Goal: Use online tool/utility: Utilize a website feature to perform a specific function

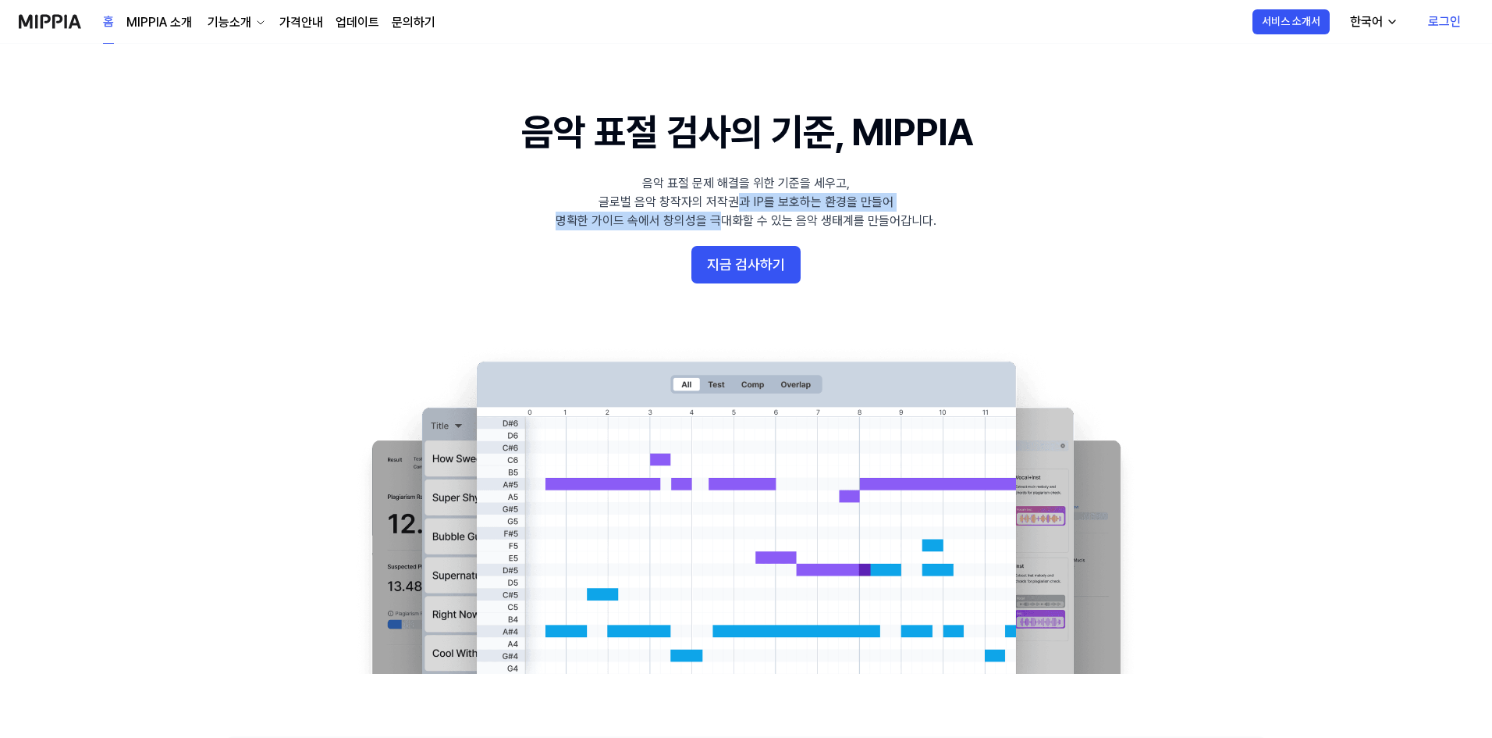
drag, startPoint x: 724, startPoint y: 229, endPoint x: 734, endPoint y: 196, distance: 35.1
click at [734, 196] on div "음악 표절 문제 해결을 위한 기준을 세우고, 글로벌 음악 창작자의 저작권과 IP를 보호하는 환경을 만들어 명확한 가이드 속에서 창의성을 극대화…" at bounding box center [746, 202] width 381 height 56
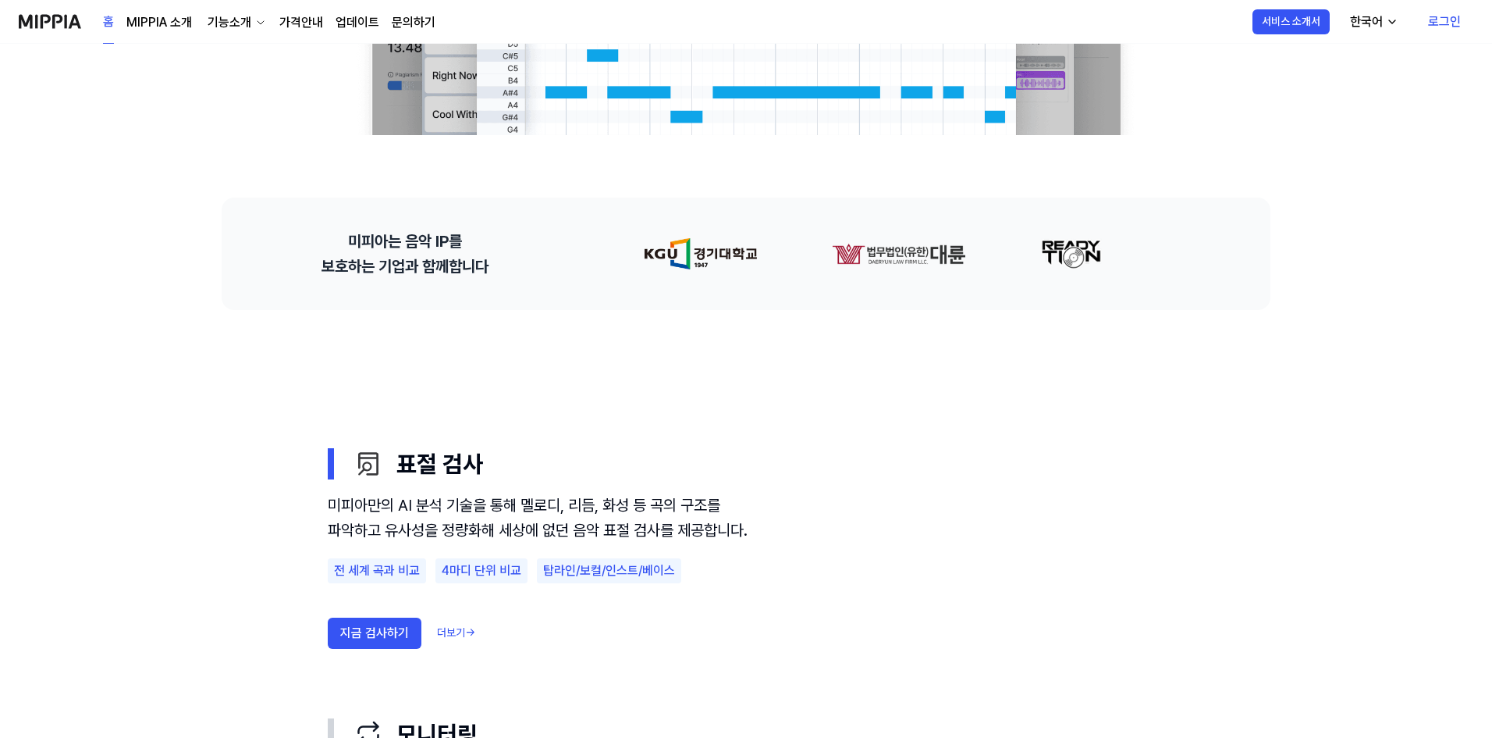
scroll to position [546, 0]
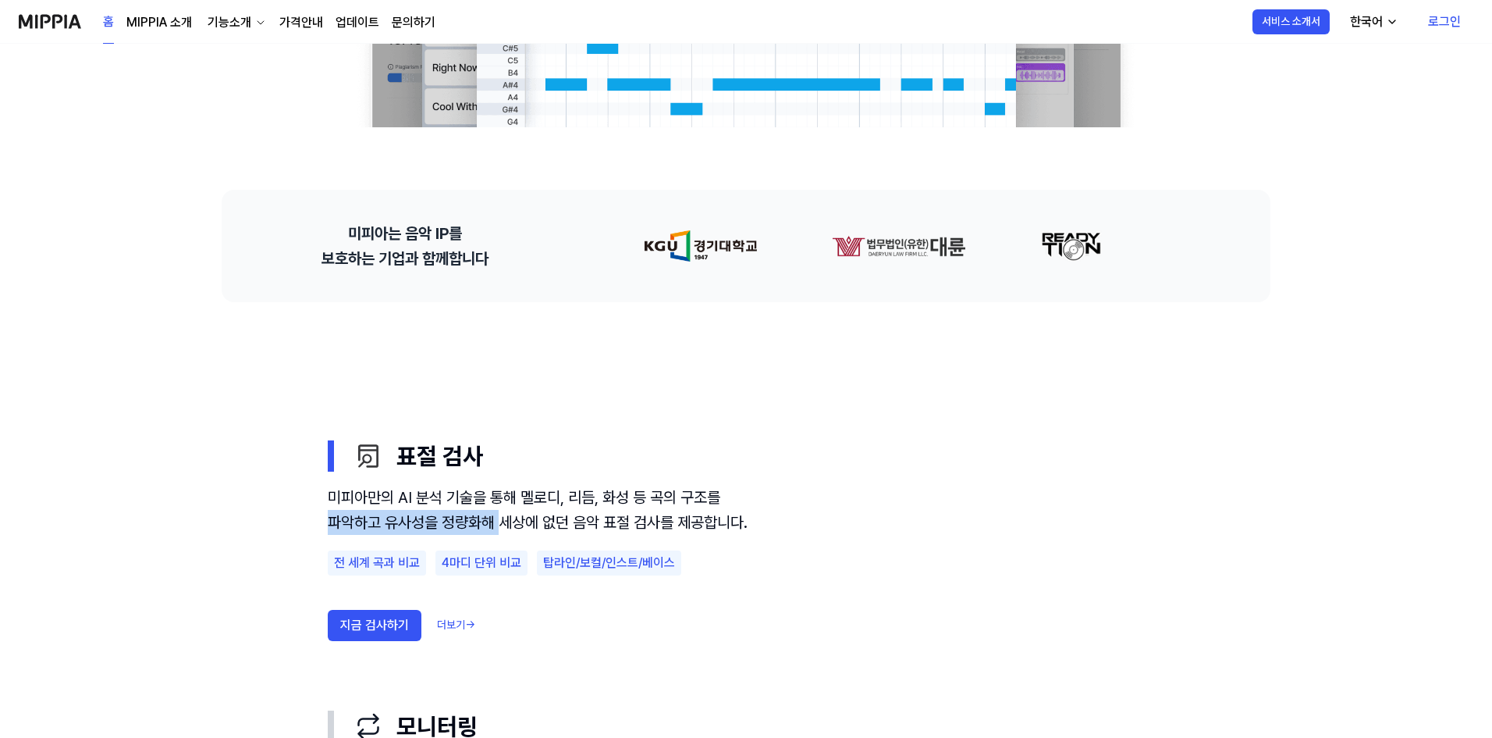
drag, startPoint x: 462, startPoint y: 524, endPoint x: 305, endPoint y: 515, distance: 157.1
click at [305, 515] on use "표절 검사 모니터링 음악 분석 AI 판별기 표절 검사 미피아만의 AI 분석 기술을 통해 멜로디, 리듬, 화성 등 곡의 구조를 파악하고 유사성을…" at bounding box center [746, 648] width 1124 height 693
click at [304, 515] on use "표절 검사 모니터링 음악 분석 AI 판별기 표절 검사 미피아만의 AI 분석 기술을 통해 멜로디, 리듬, 화성 등 곡의 구조를 파악하고 유사성을…" at bounding box center [746, 648] width 1124 height 693
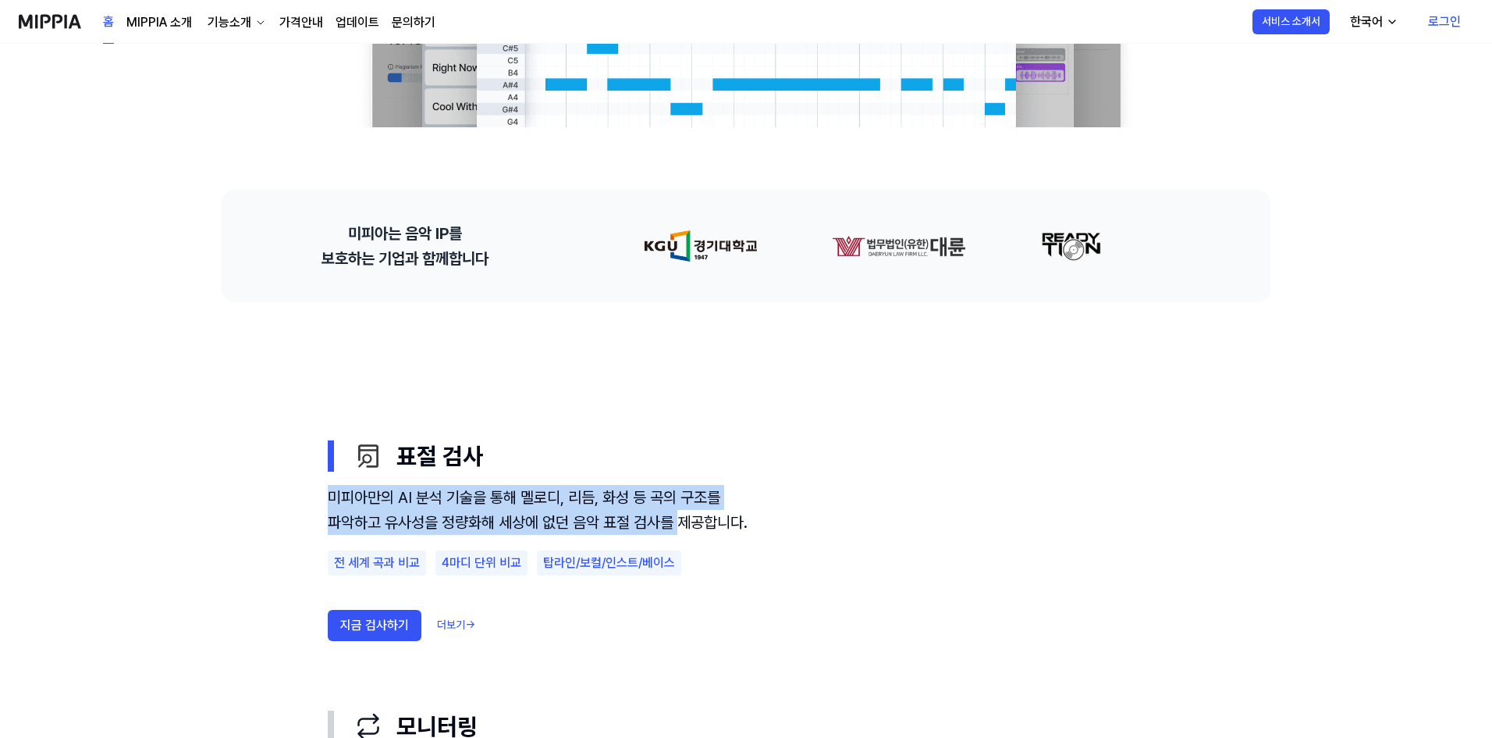
drag, startPoint x: 310, startPoint y: 500, endPoint x: 319, endPoint y: 554, distance: 55.4
click at [319, 554] on div "표절 검사 미피아만의 AI 분석 기술을 통해 멜로디, 리듬, 화성 등 곡의 구조를 파악하고 유사성을 정량화해 세상에 없던 음악 표절 검사를 제…" at bounding box center [746, 648] width 874 height 443
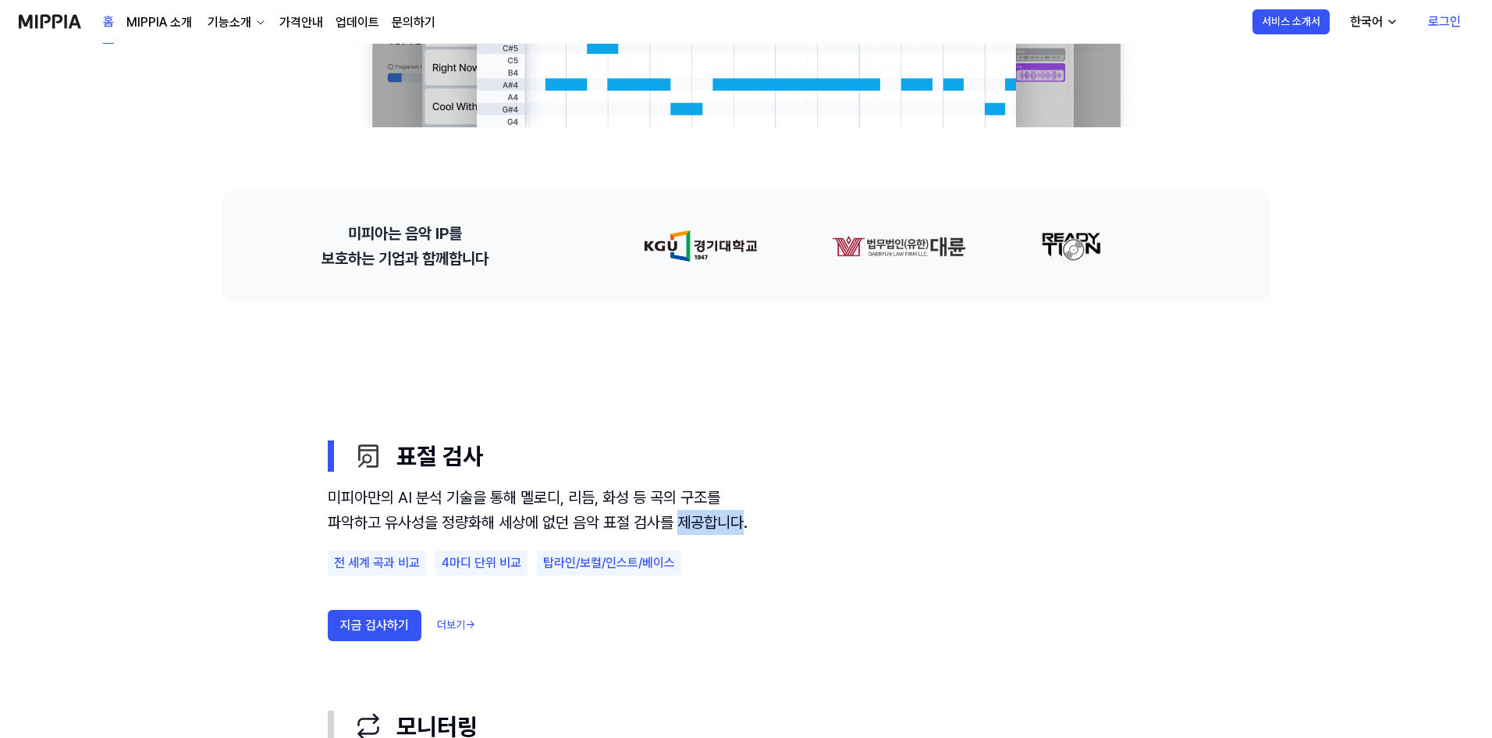
click at [319, 554] on div "표절 검사 미피아만의 AI 분석 기술을 통해 멜로디, 리듬, 화성 등 곡의 구조를 파악하고 유사성을 정량화해 세상에 없던 음악 표절 검사를 제…" at bounding box center [746, 648] width 874 height 443
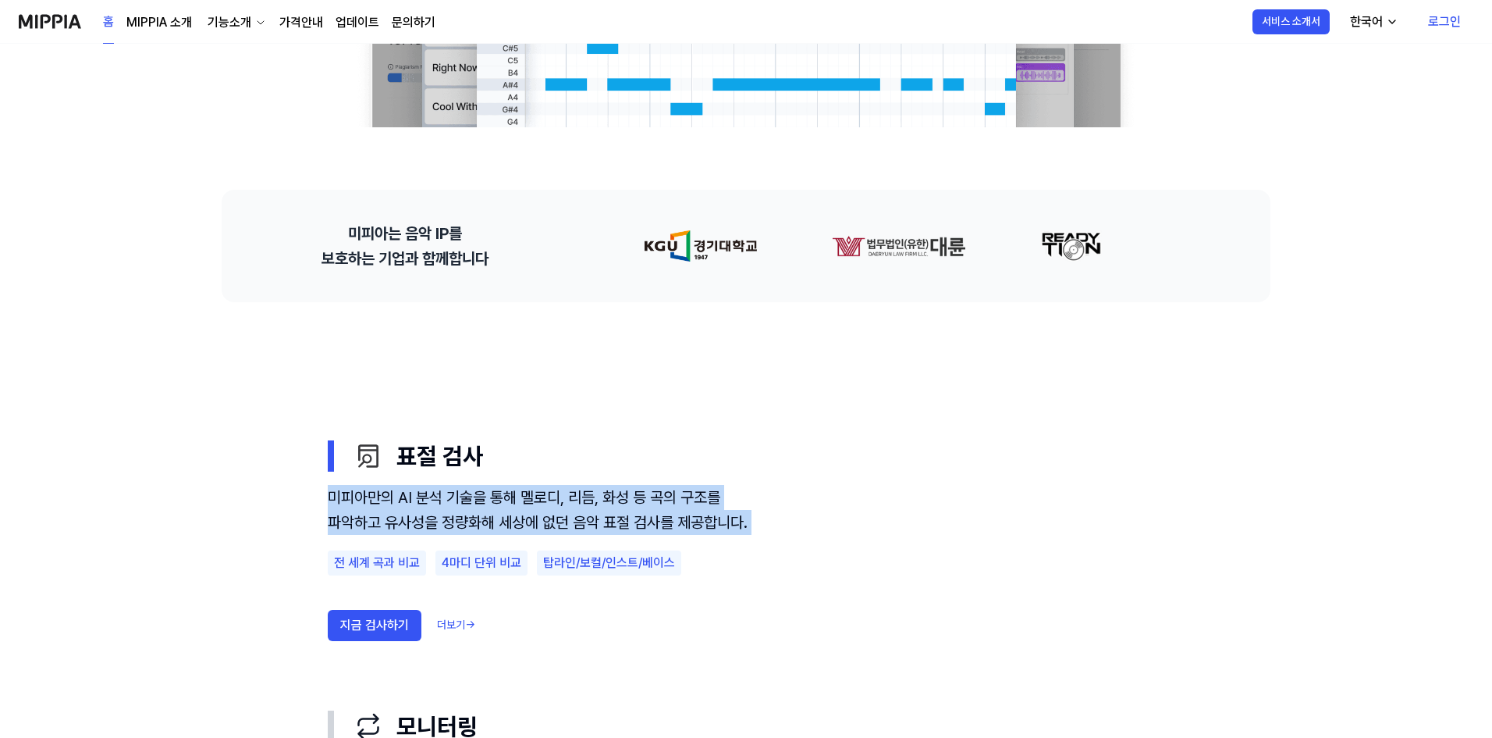
drag, startPoint x: 319, startPoint y: 554, endPoint x: 304, endPoint y: 523, distance: 34.9
click at [304, 523] on use "표절 검사 모니터링 음악 분석 AI 판별기 표절 검사 미피아만의 AI 분석 기술을 통해 멜로디, 리듬, 화성 등 곡의 구조를 파악하고 유사성을…" at bounding box center [746, 648] width 1124 height 693
click at [300, 524] on use "표절 검사 모니터링 음악 분석 AI 판별기 표절 검사 미피아만의 AI 분석 기술을 통해 멜로디, 리듬, 화성 등 곡의 구조를 파악하고 유사성을…" at bounding box center [746, 648] width 1124 height 693
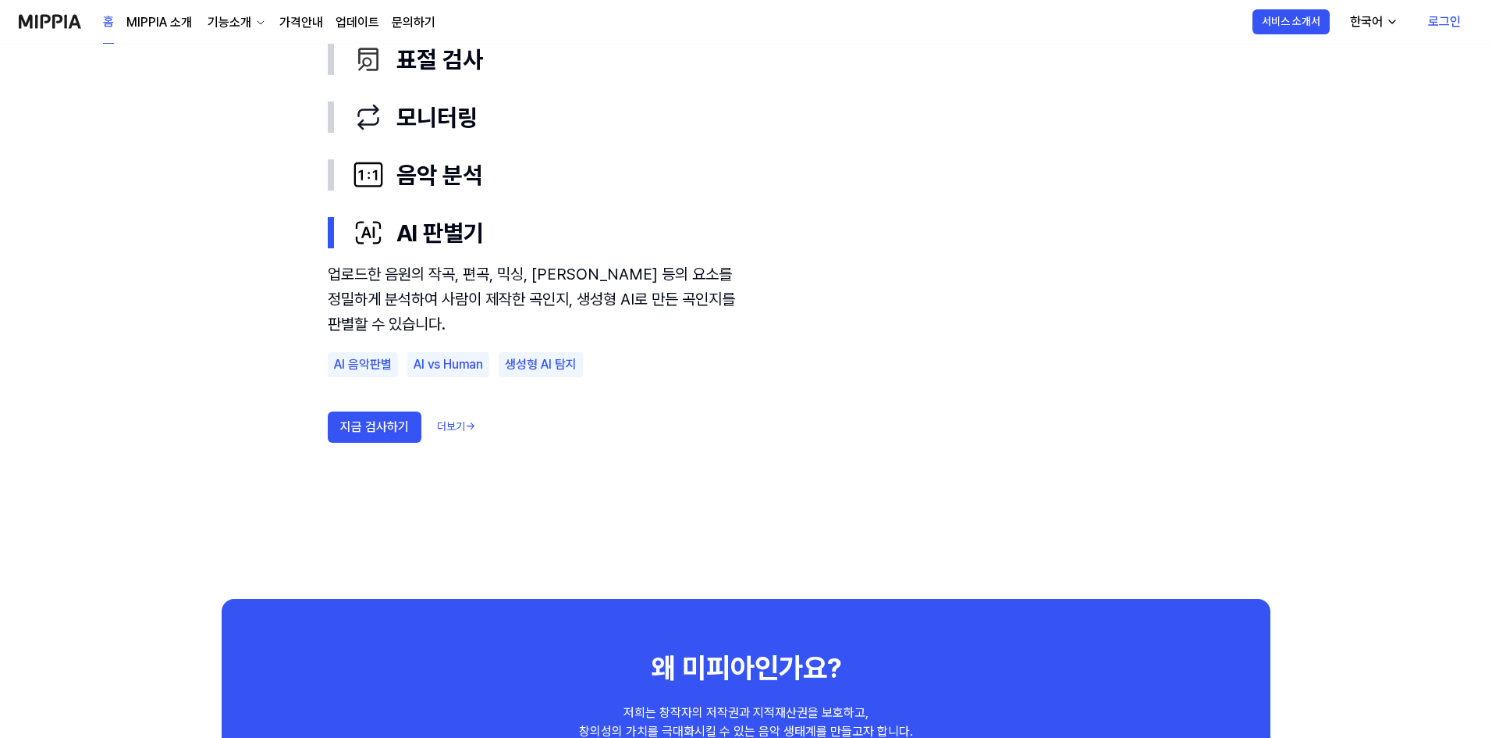
scroll to position [937, 0]
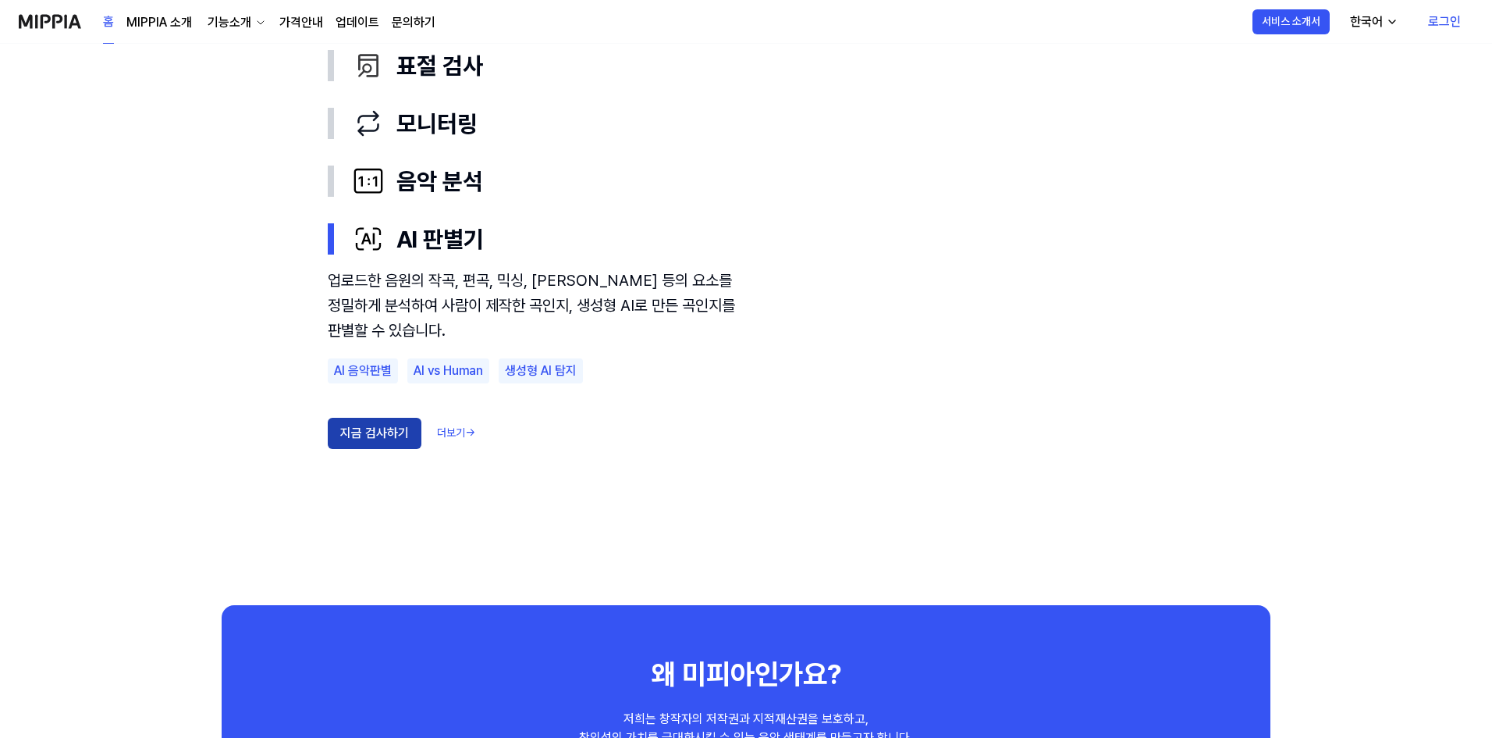
click at [332, 436] on button "지금 검사하기" at bounding box center [375, 433] width 94 height 31
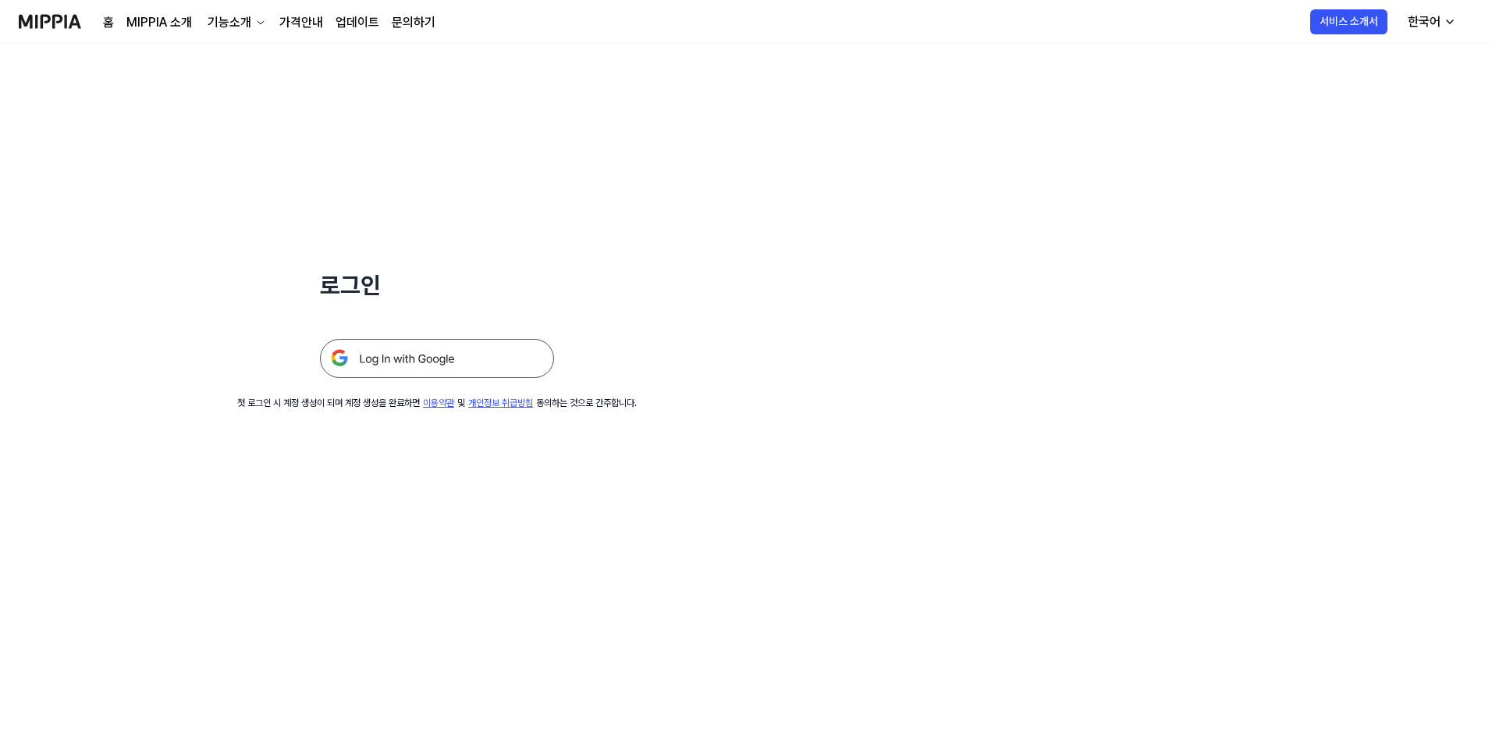
click at [384, 351] on img at bounding box center [437, 358] width 234 height 39
click at [462, 358] on img at bounding box center [437, 358] width 234 height 39
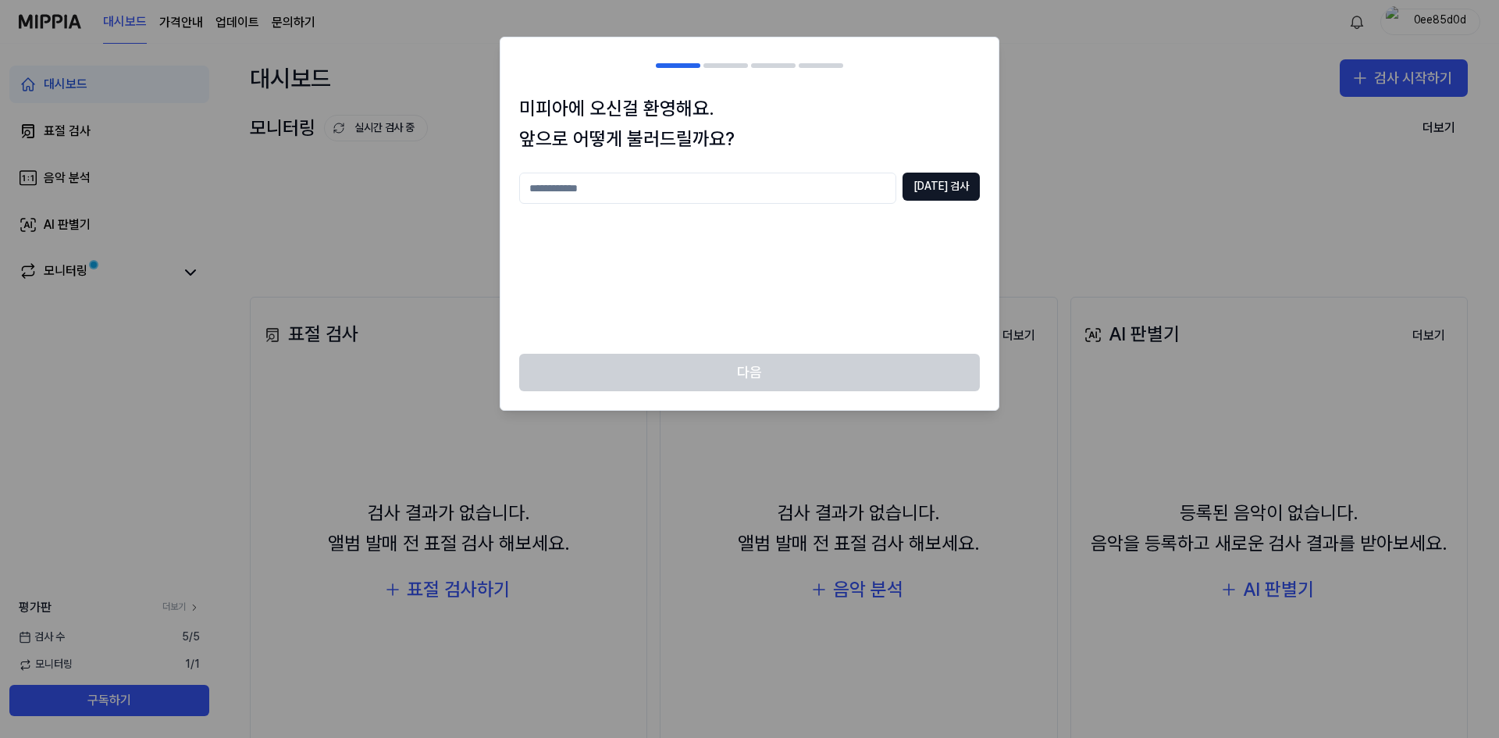
click at [791, 190] on input "text" at bounding box center [707, 187] width 377 height 31
type input "*"
type input "***"
click at [966, 186] on button "[DATE] 검사" at bounding box center [940, 186] width 77 height 28
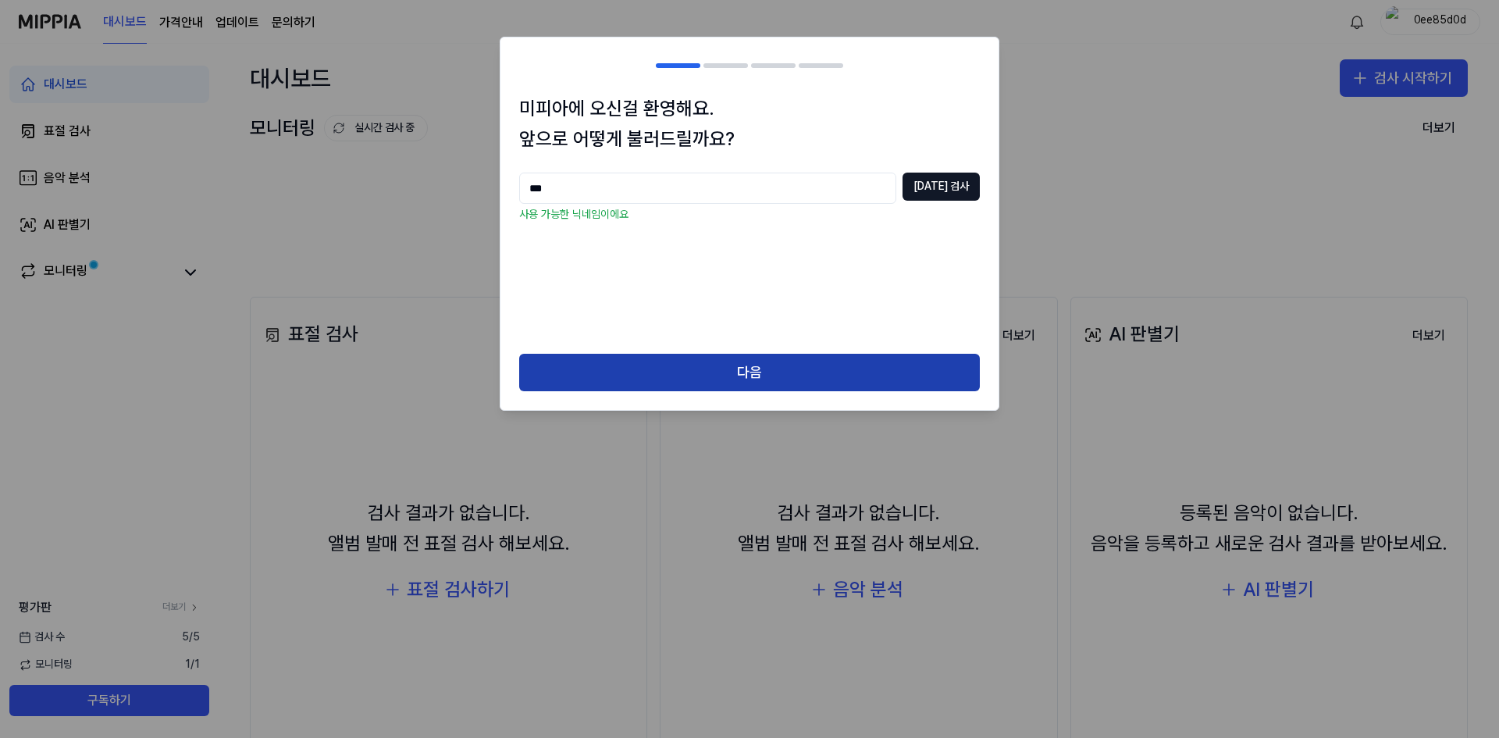
click at [795, 370] on button "다음" at bounding box center [749, 372] width 460 height 37
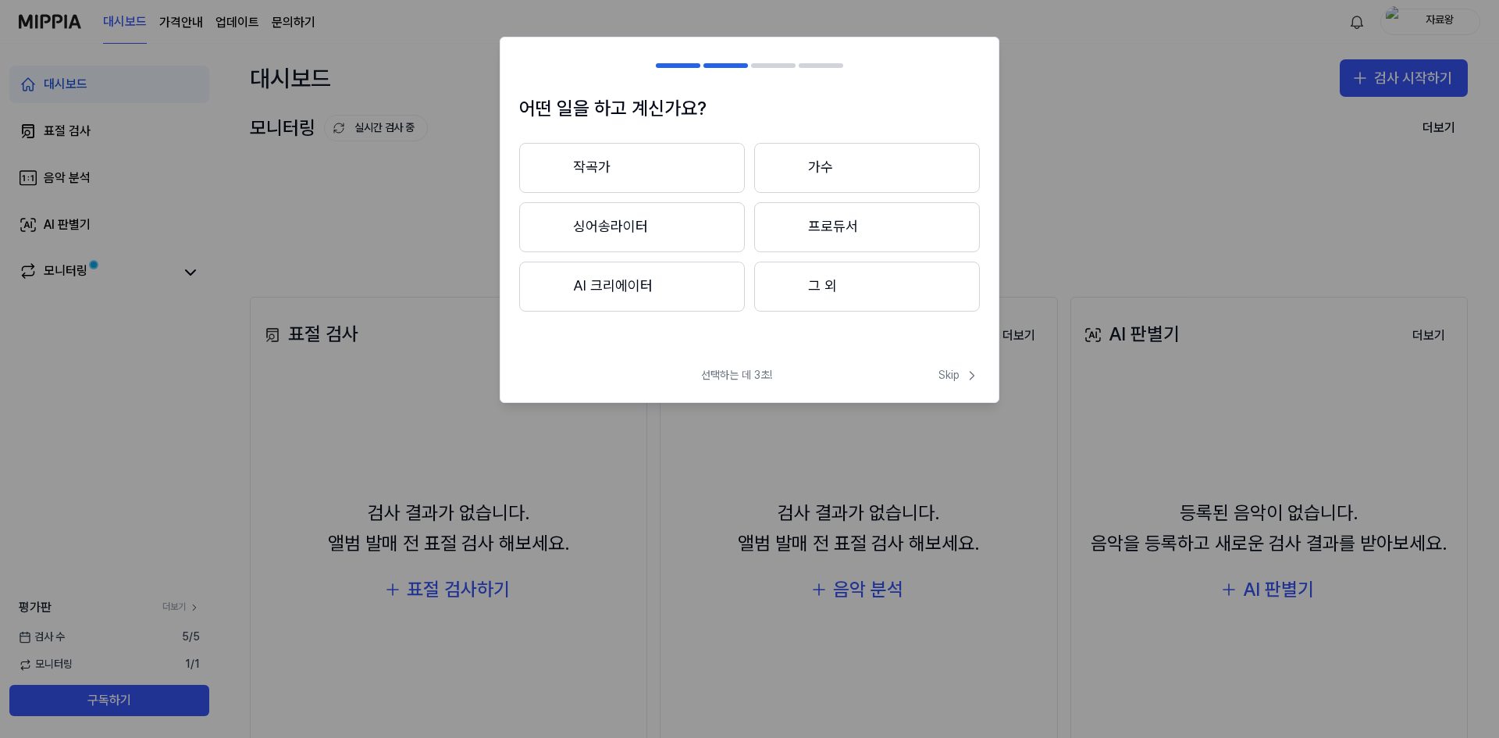
click at [850, 291] on button "그 외" at bounding box center [867, 286] width 226 height 50
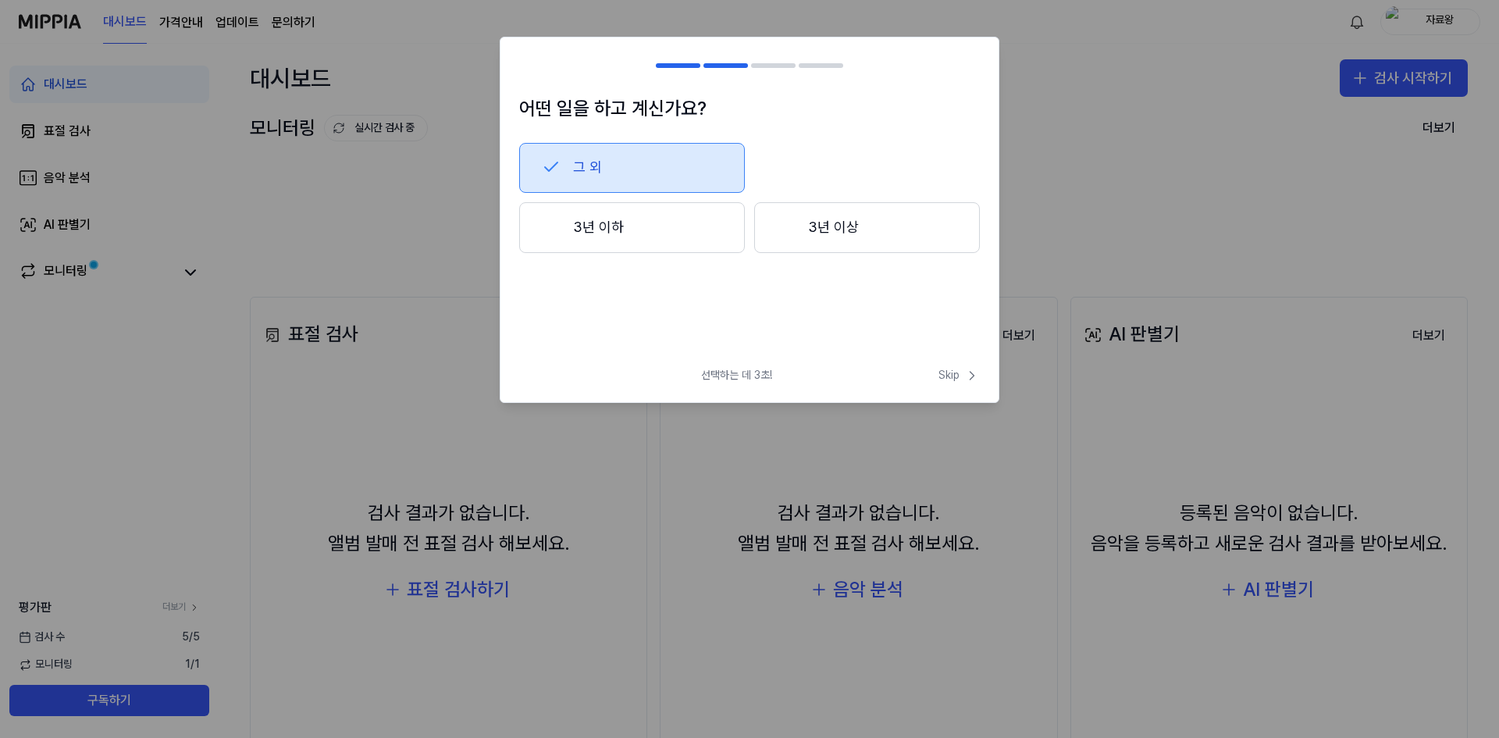
click at [681, 234] on button "3년 이하" at bounding box center [632, 228] width 226 height 52
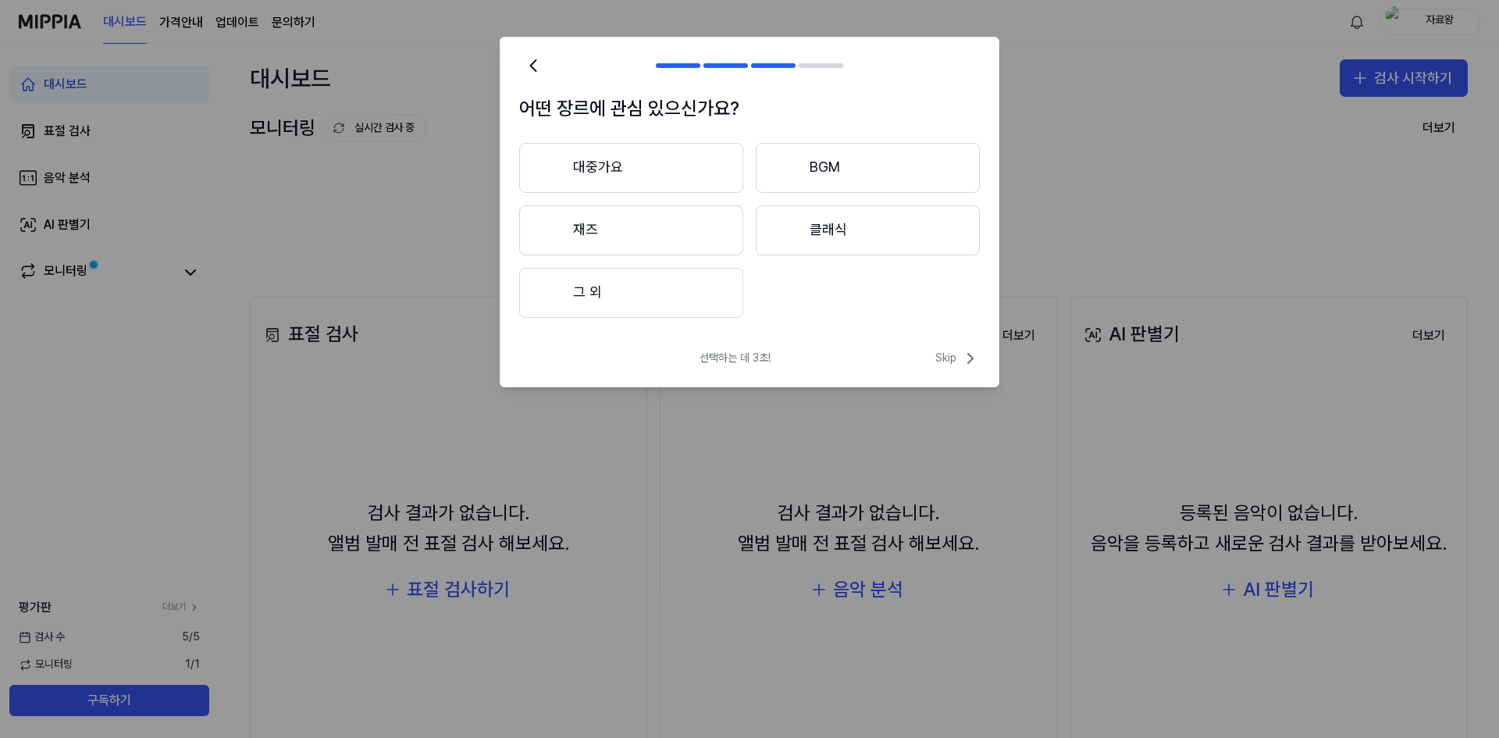
click at [635, 177] on button "대중가요" at bounding box center [631, 168] width 224 height 50
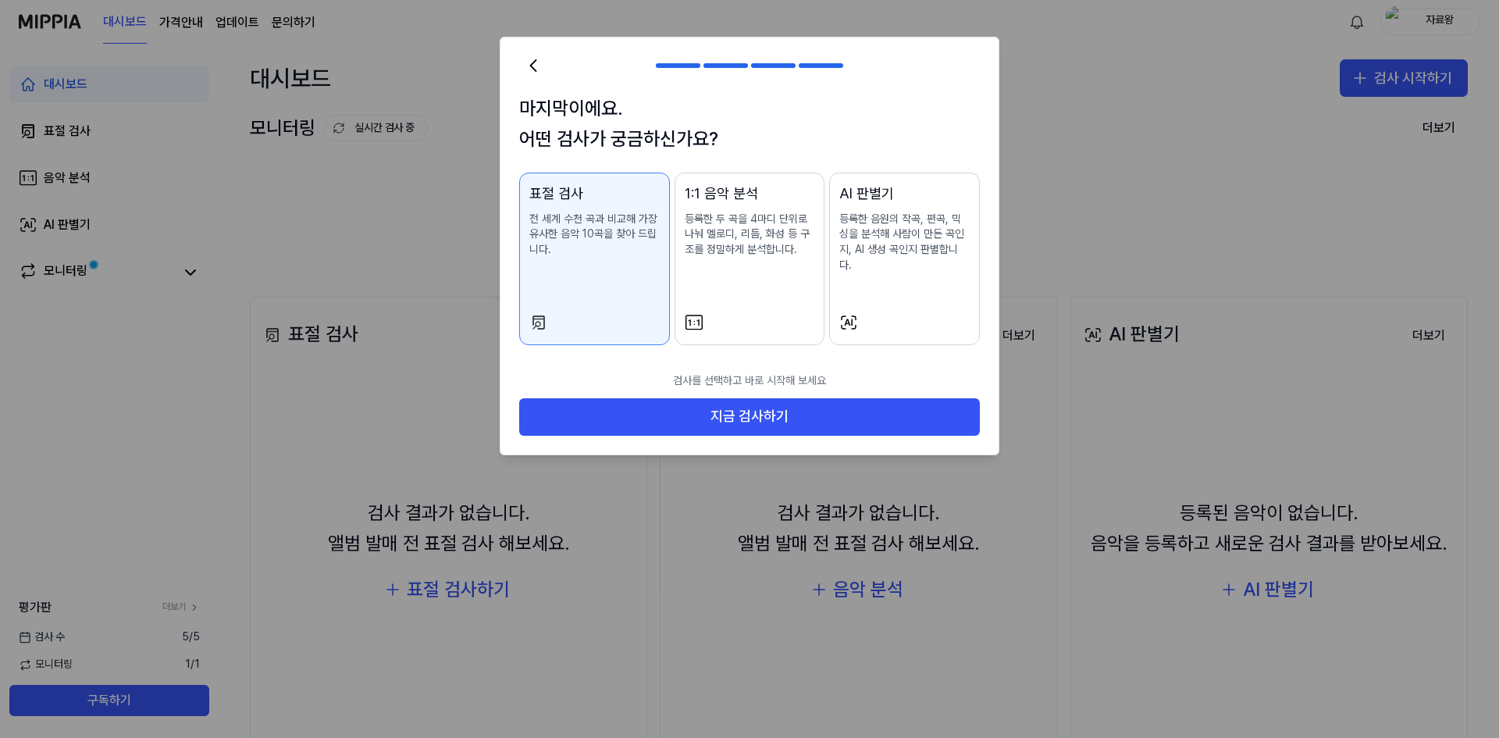
click at [881, 238] on p "등록한 음원의 작곡, 편곡, 믹싱을 분석해 사람이 만든 곡인지, AI 생성 곡인지 판별합니다." at bounding box center [904, 242] width 130 height 61
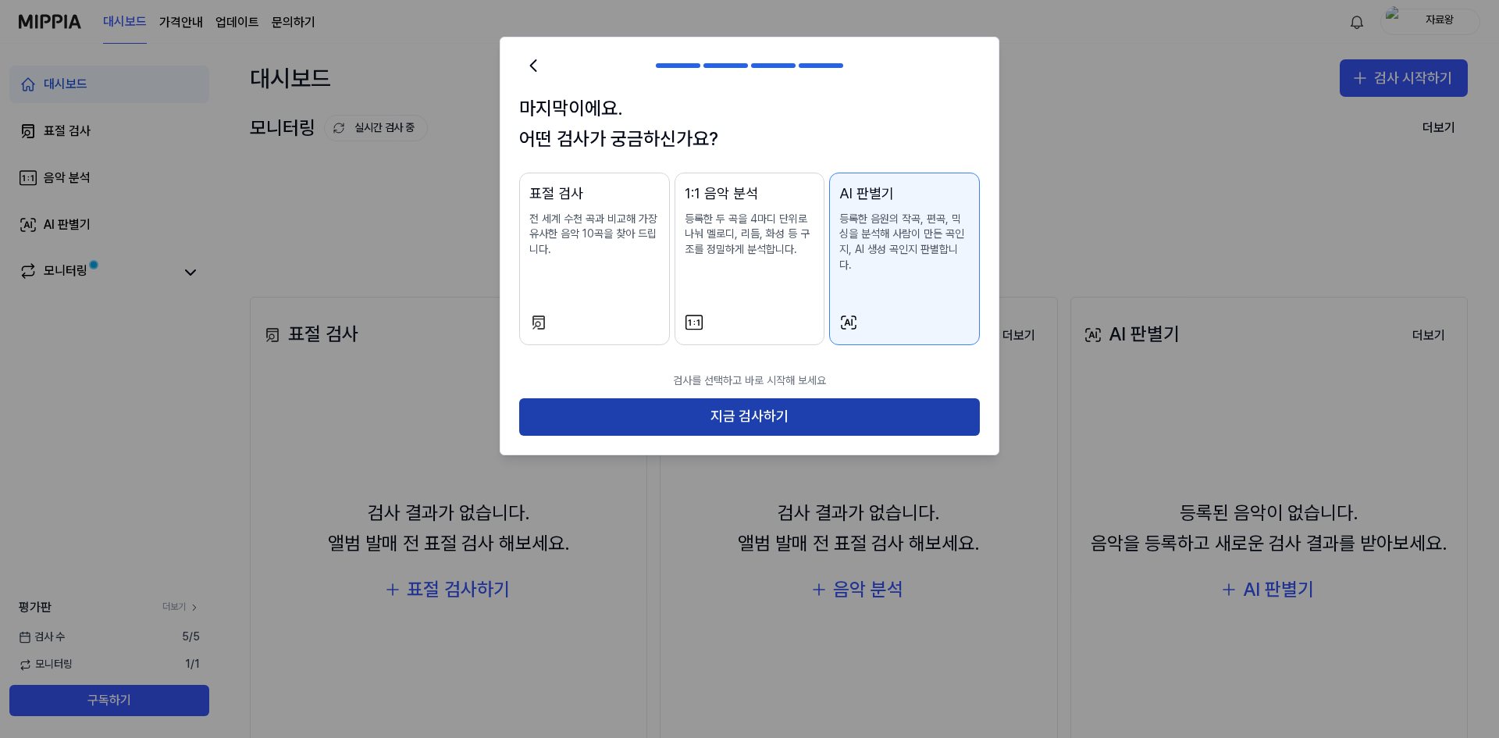
click at [844, 404] on button "지금 검사하기" at bounding box center [749, 416] width 460 height 37
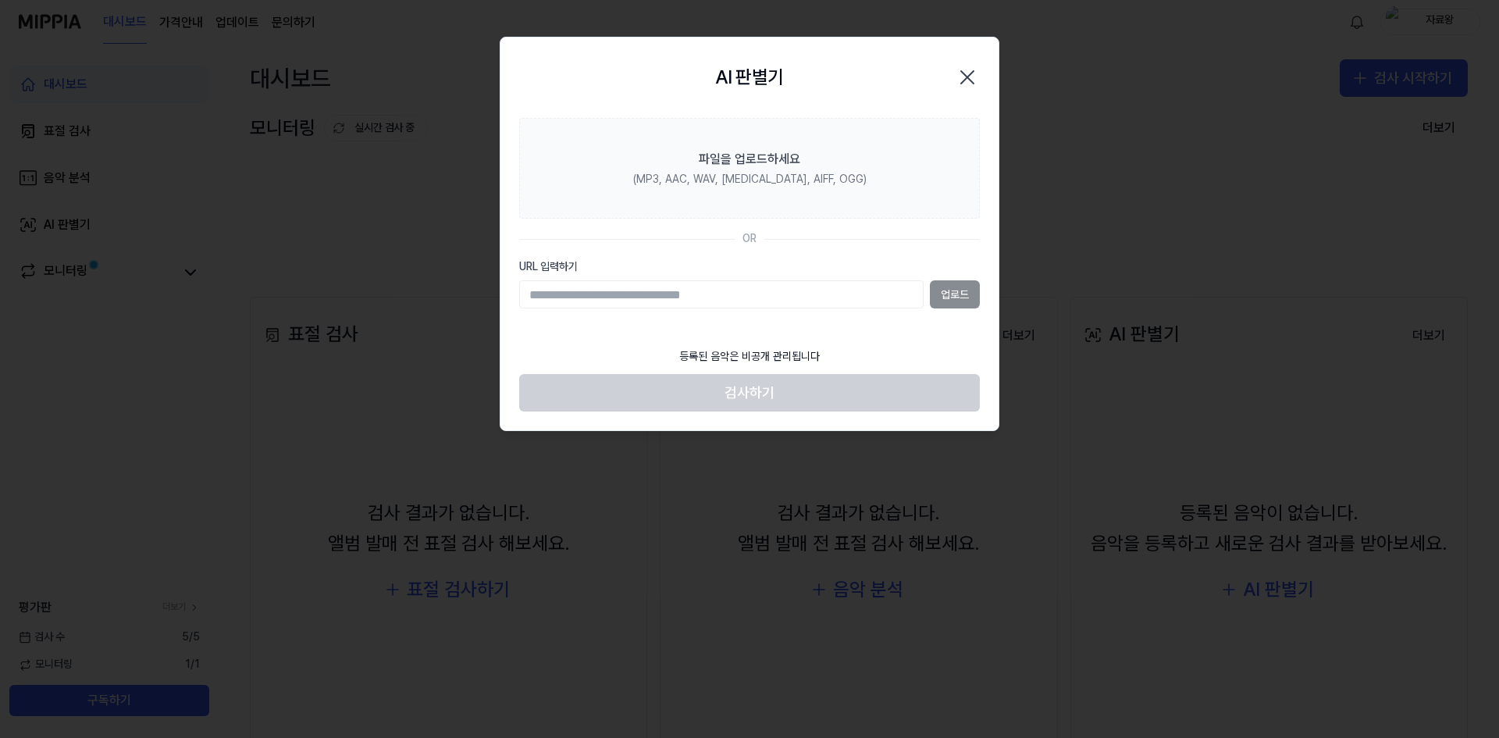
click at [969, 77] on icon "button" at bounding box center [967, 77] width 25 height 25
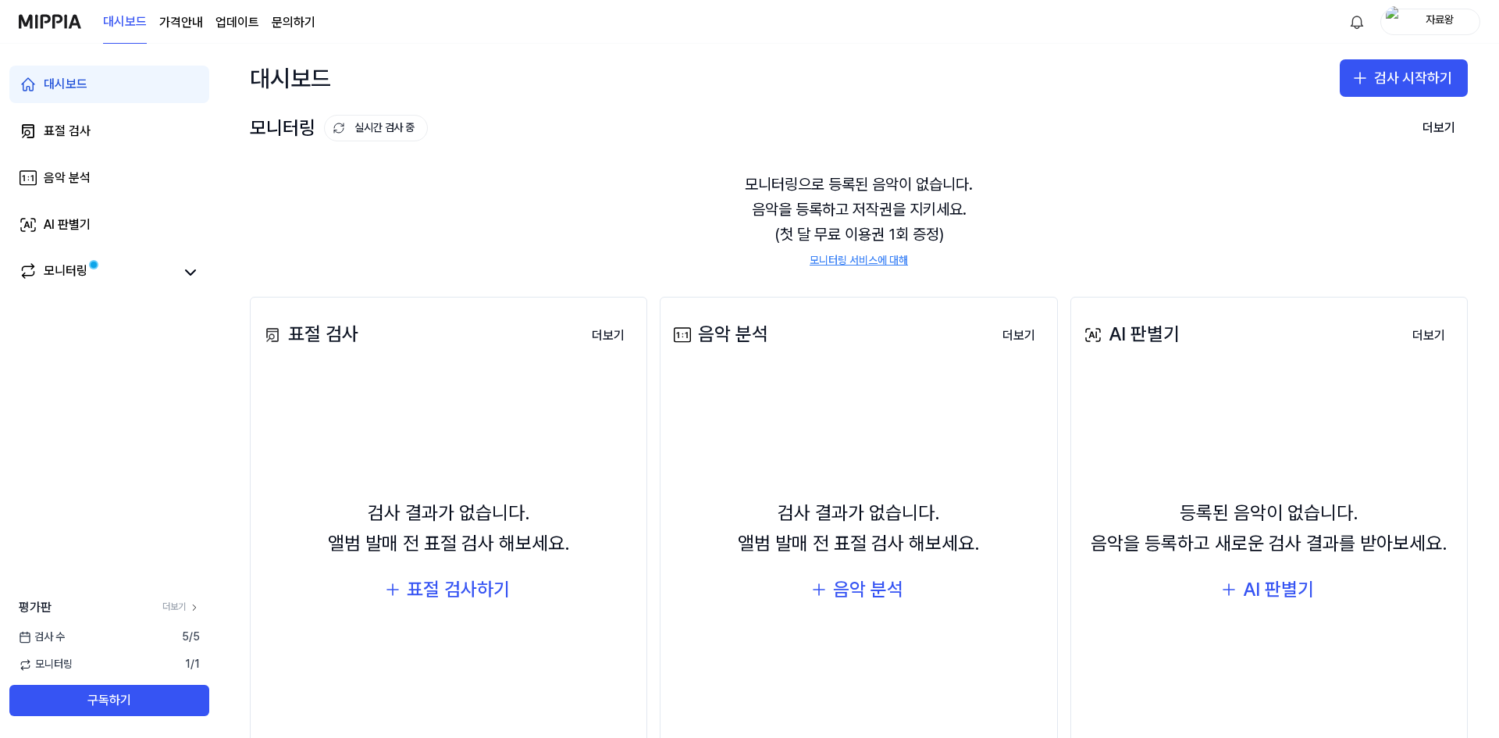
click at [1176, 87] on div "대시보드 검사 시작하기" at bounding box center [859, 78] width 1280 height 69
